Goal: Information Seeking & Learning: Learn about a topic

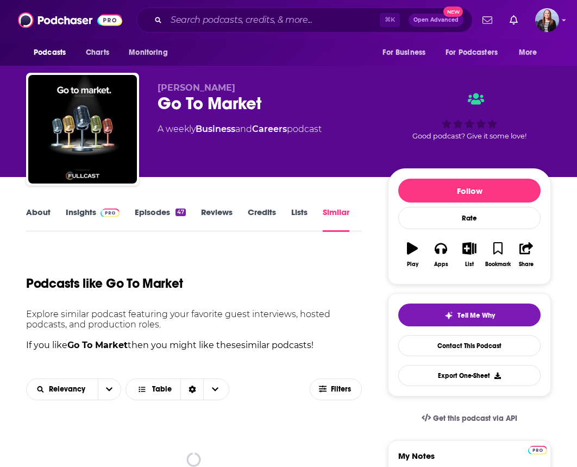
click at [198, 22] on input "Search podcasts, credits, & more..." at bounding box center [272, 19] width 213 height 17
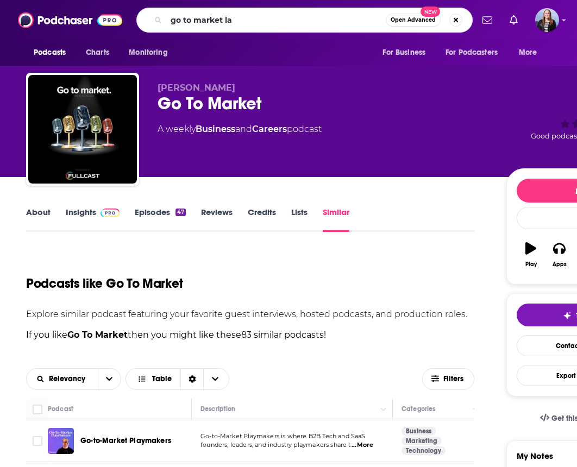
type input "go to market lab"
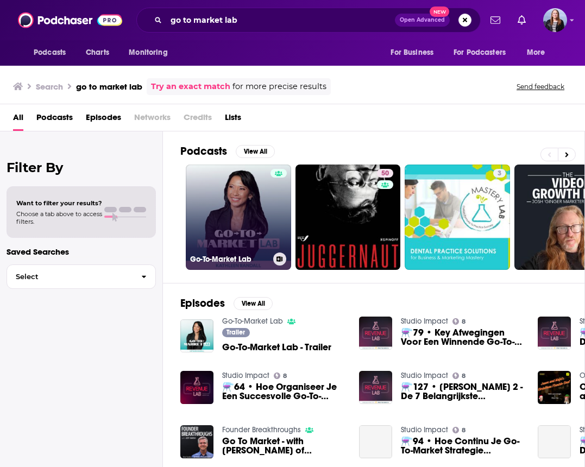
click at [242, 203] on link "Go-To-Market Lab" at bounding box center [238, 217] width 105 height 105
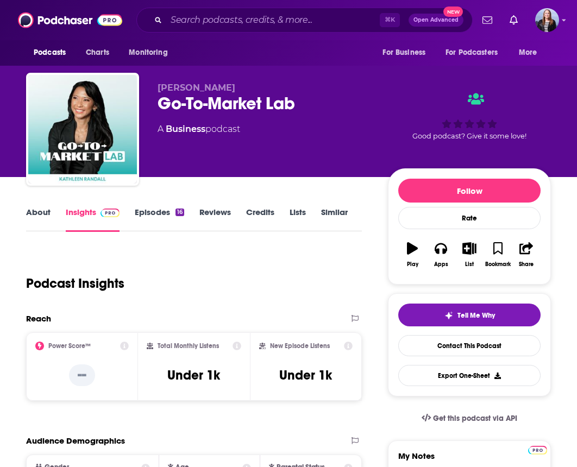
click at [162, 215] on link "Episodes 16" at bounding box center [159, 219] width 49 height 25
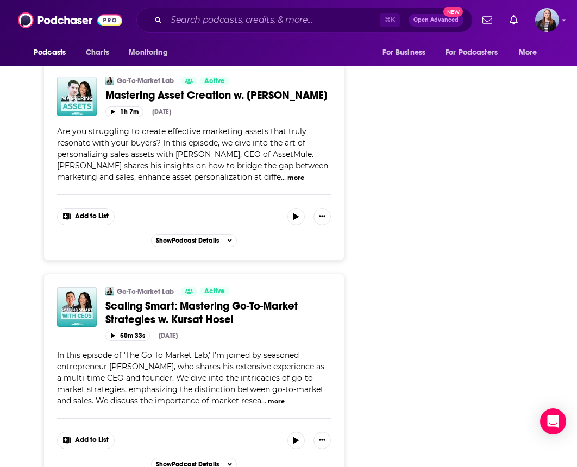
scroll to position [2292, 0]
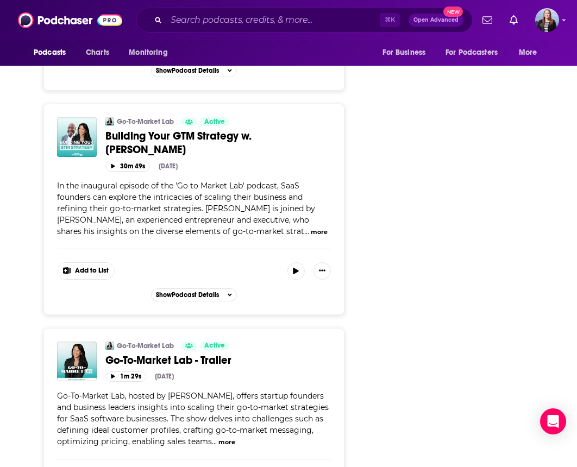
scroll to position [3390, 0]
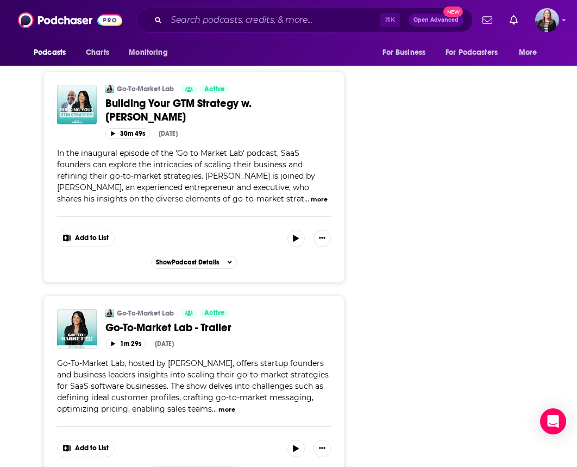
click at [225, 405] on button "more" at bounding box center [226, 409] width 17 height 9
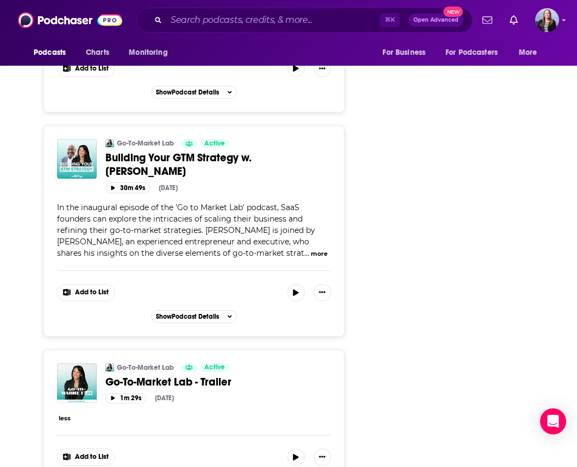
scroll to position [3345, 0]
